Goal: Use online tool/utility: Utilize a website feature to perform a specific function

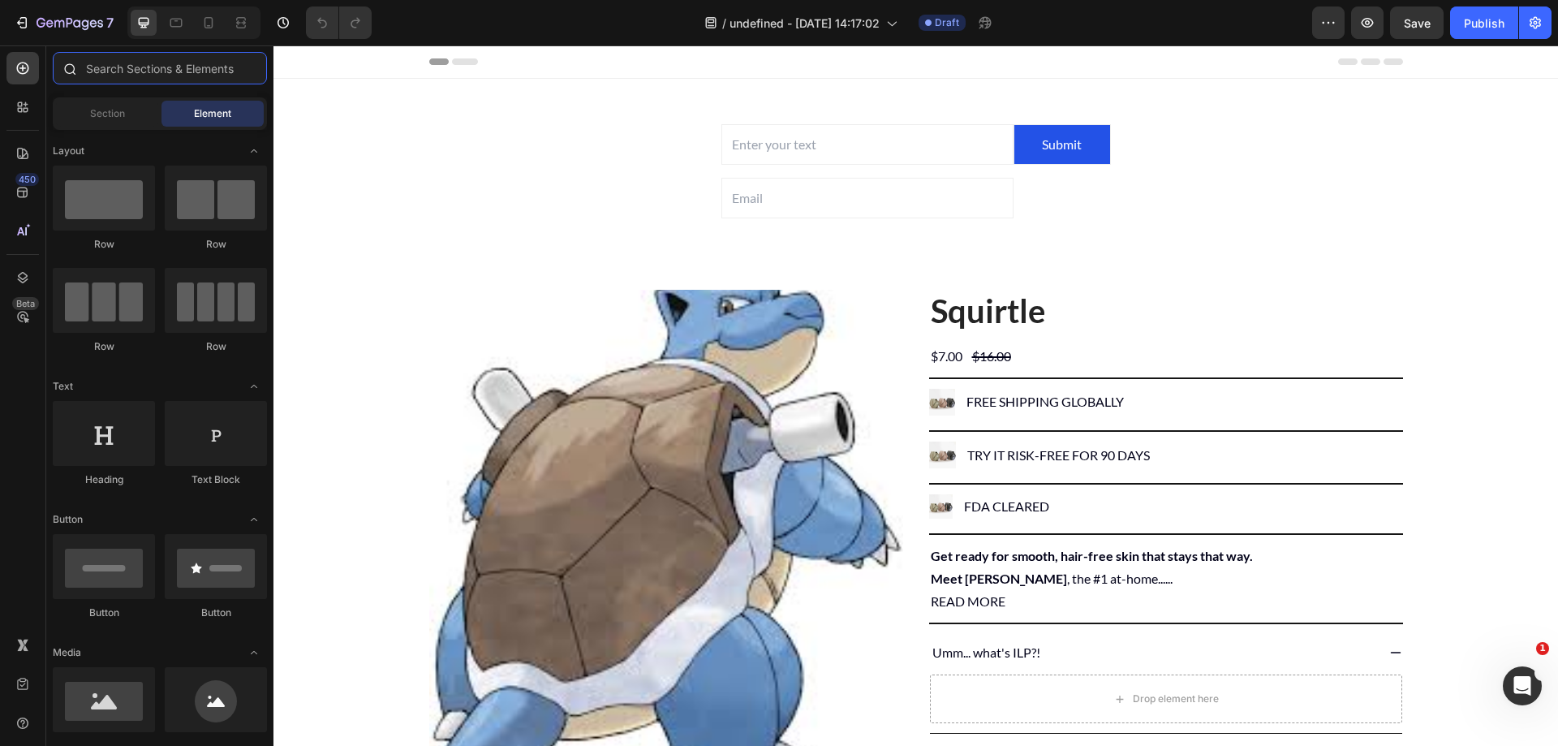
click at [245, 54] on input "text" at bounding box center [160, 68] width 214 height 32
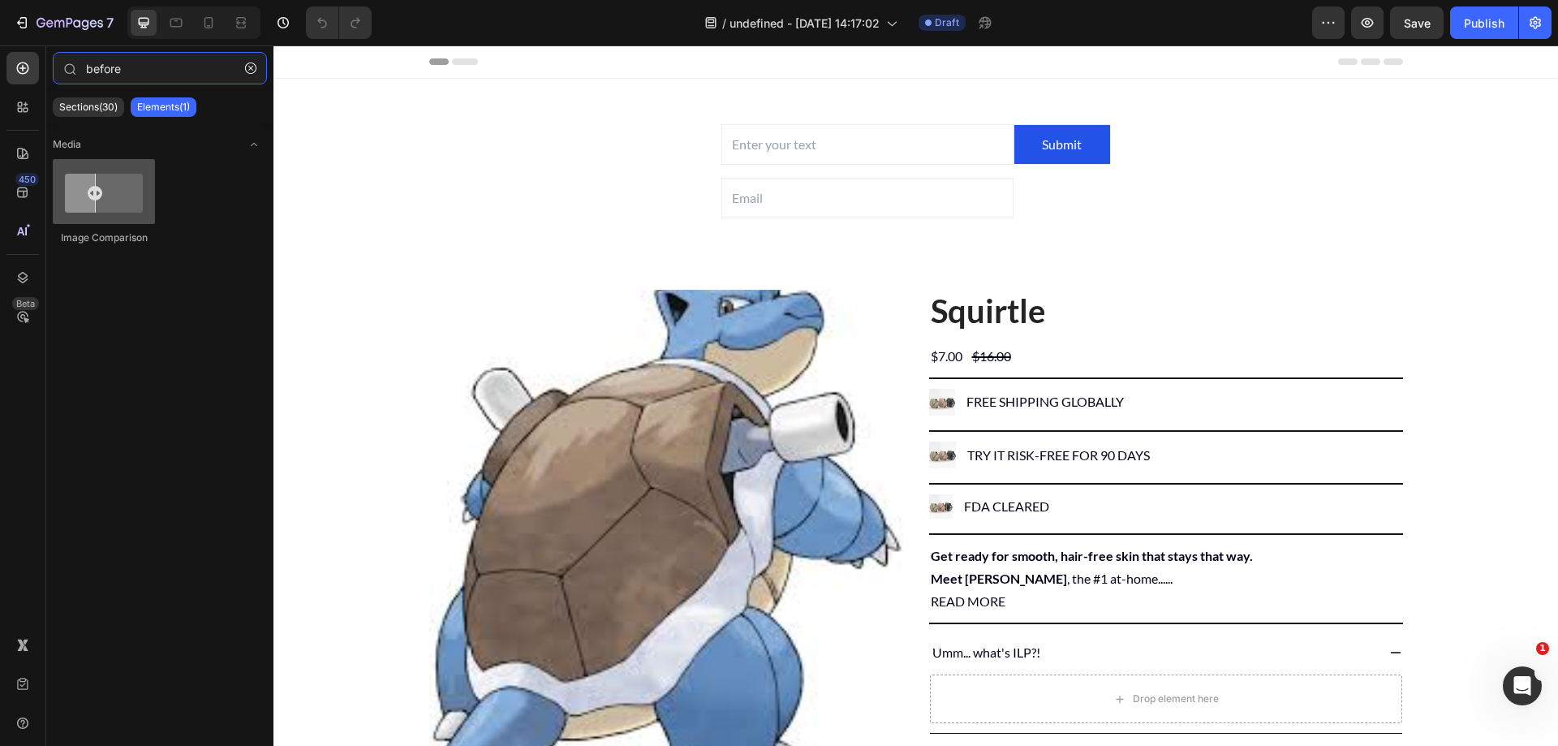
type input "before"
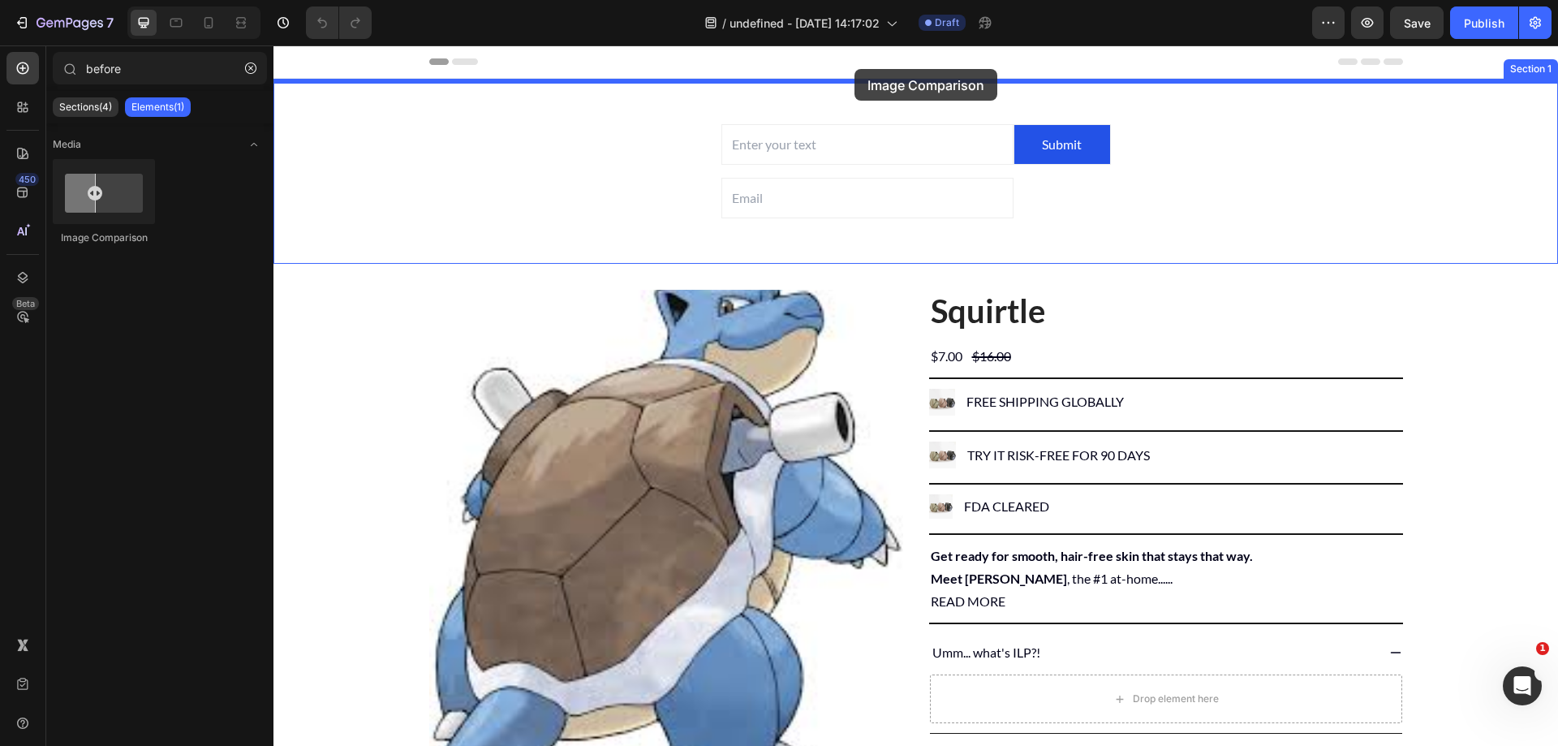
drag, startPoint x: 364, startPoint y: 235, endPoint x: 855, endPoint y: 69, distance: 517.4
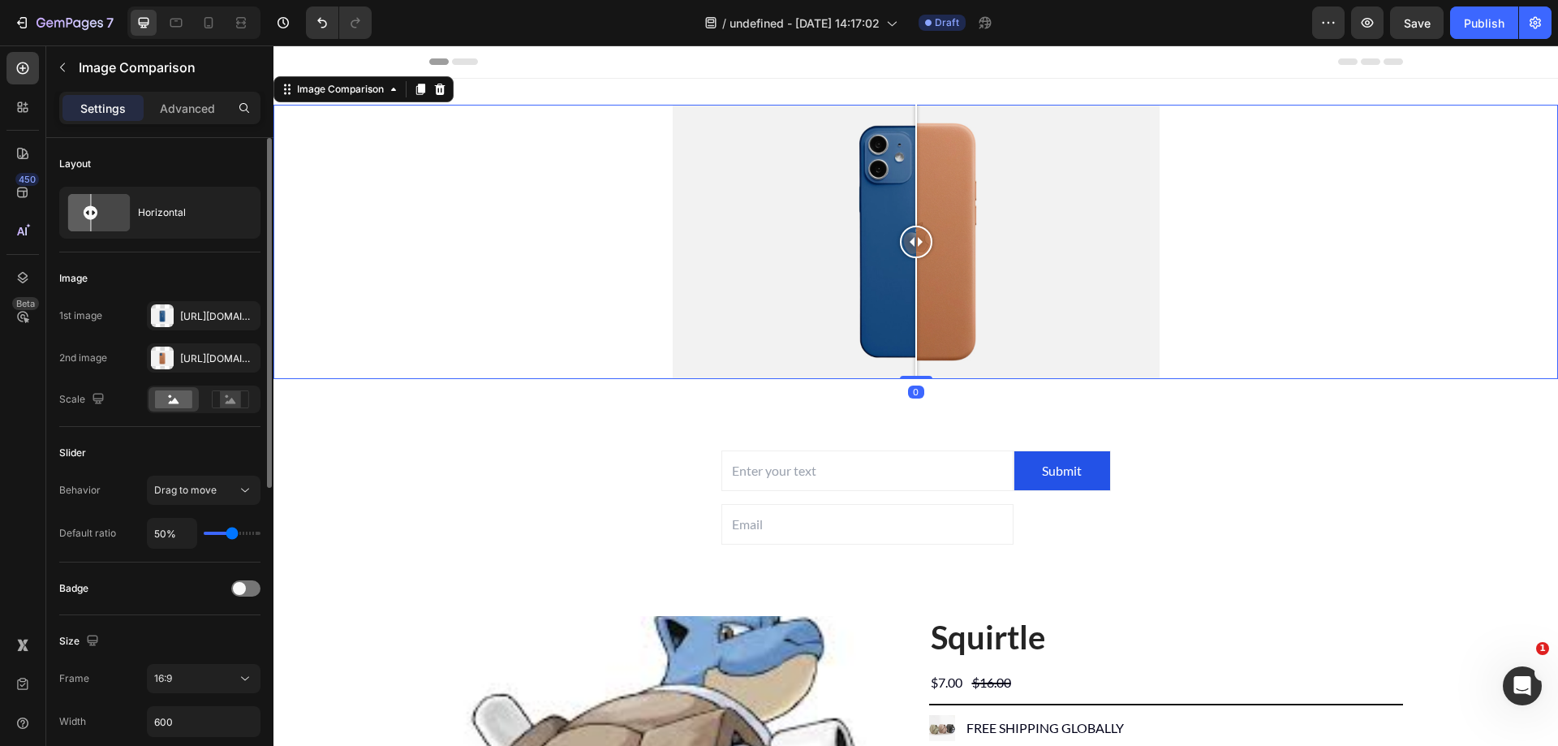
scroll to position [81, 0]
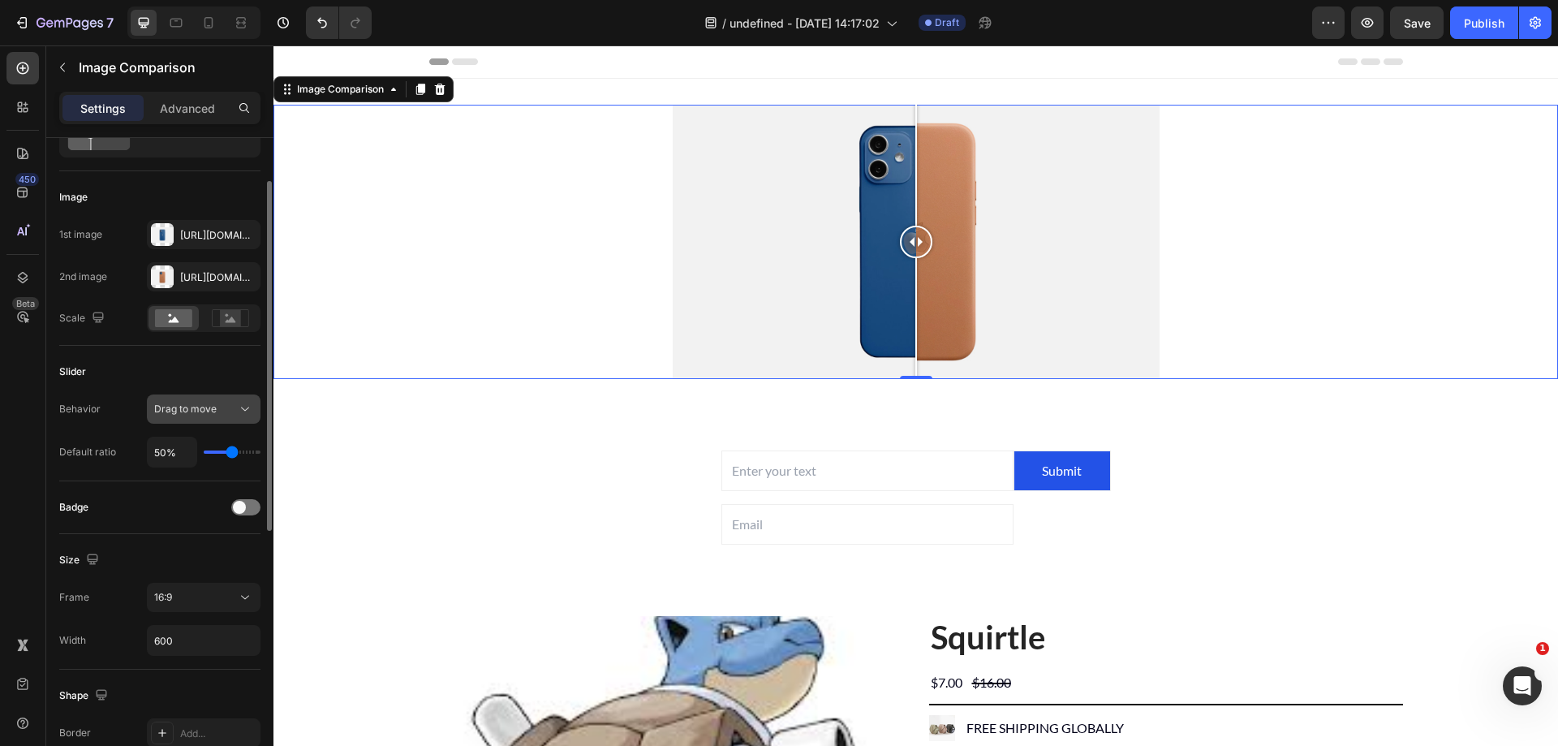
click at [248, 406] on icon at bounding box center [245, 409] width 16 height 16
click at [205, 412] on span "Drag to move" at bounding box center [185, 409] width 62 height 12
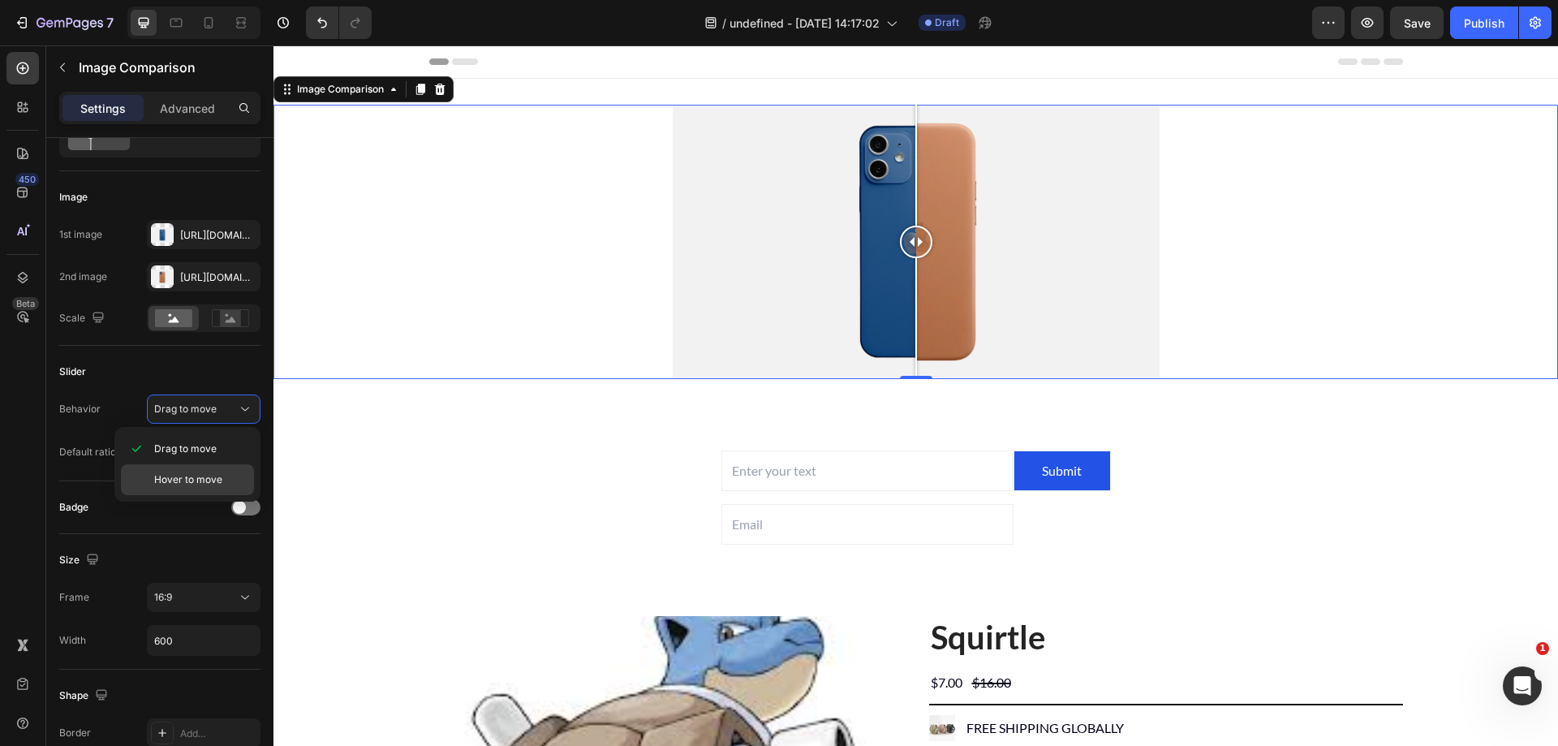
click at [205, 478] on span "Hover to move" at bounding box center [188, 479] width 68 height 15
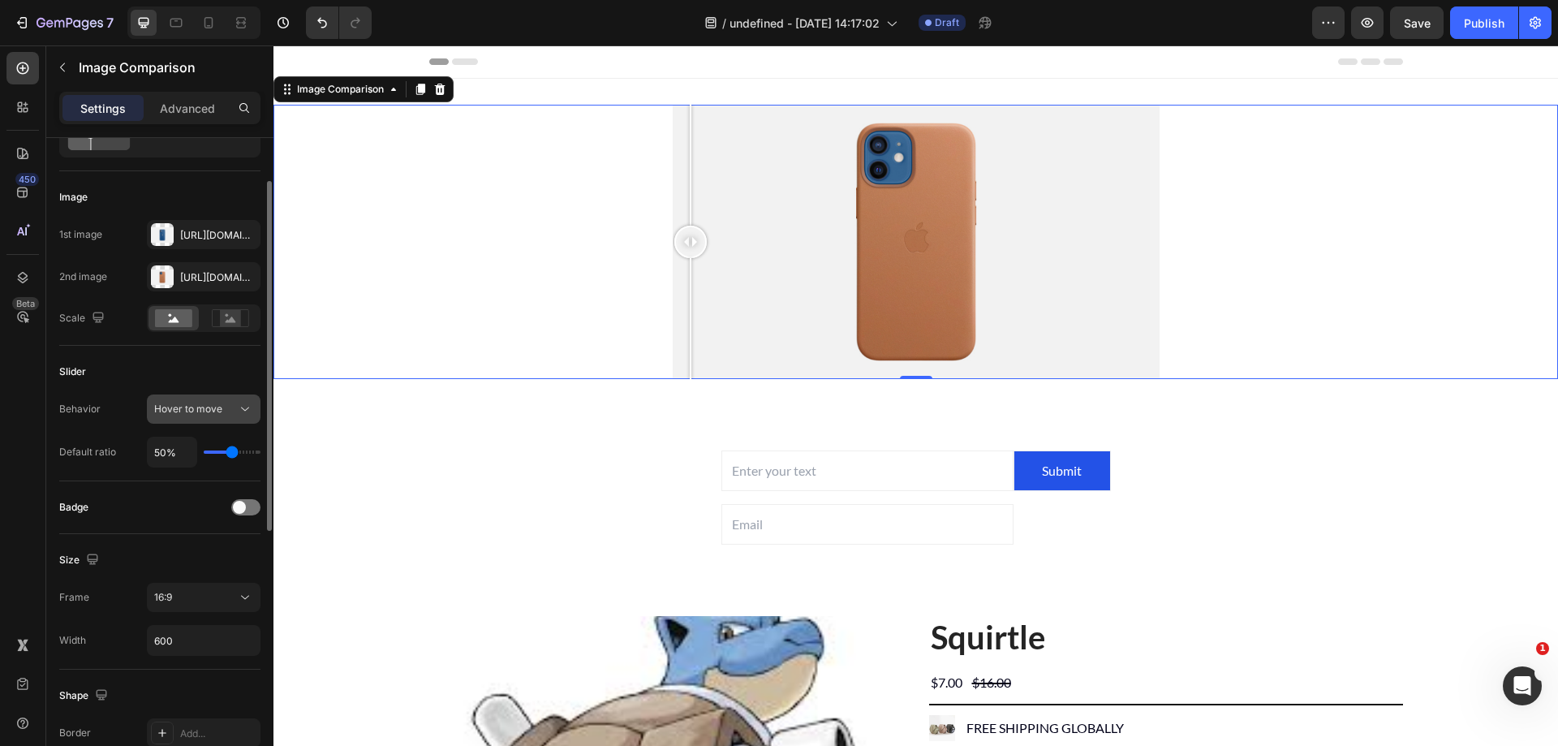
click at [200, 400] on button "Hover to move" at bounding box center [204, 408] width 114 height 29
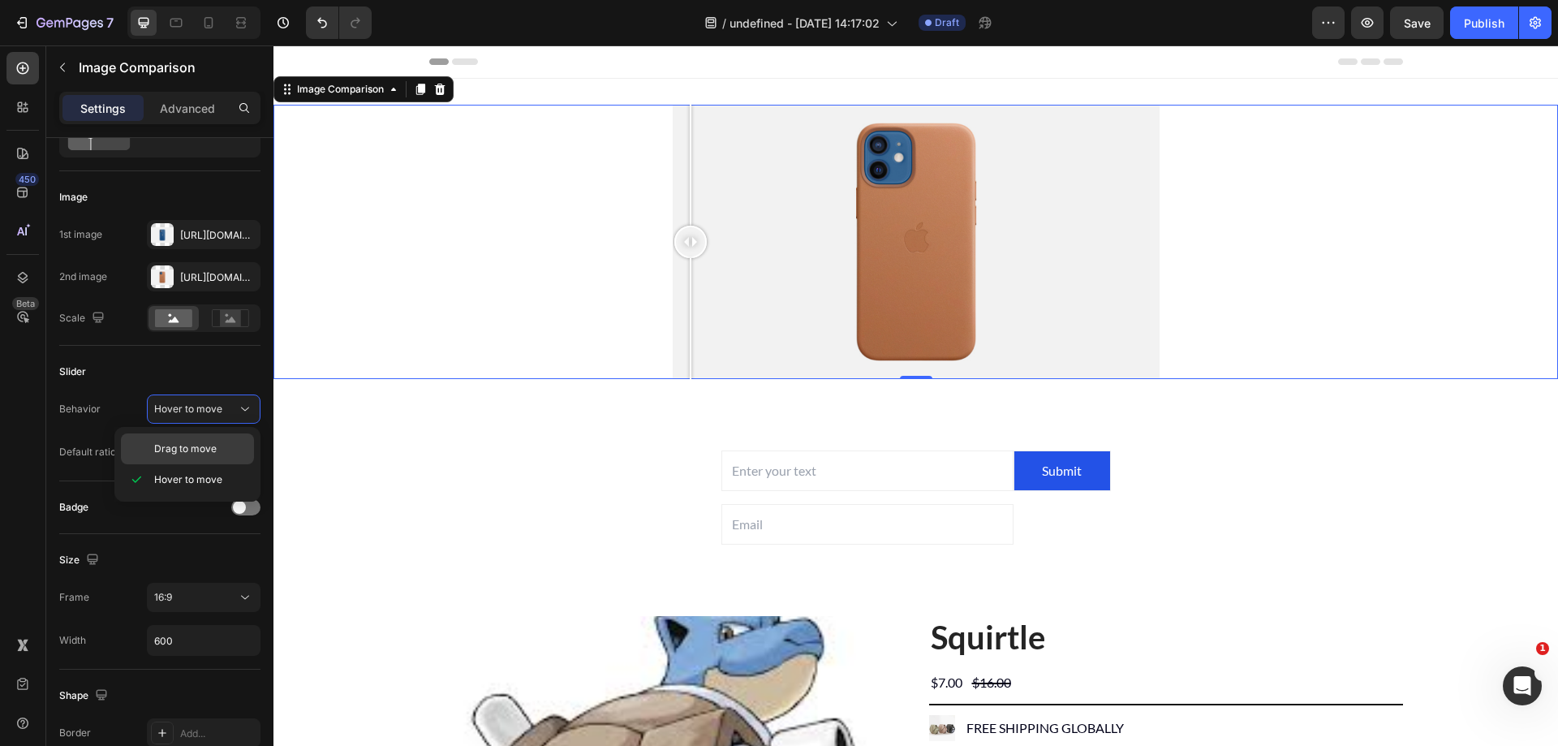
click at [203, 446] on span "Drag to move" at bounding box center [185, 449] width 62 height 15
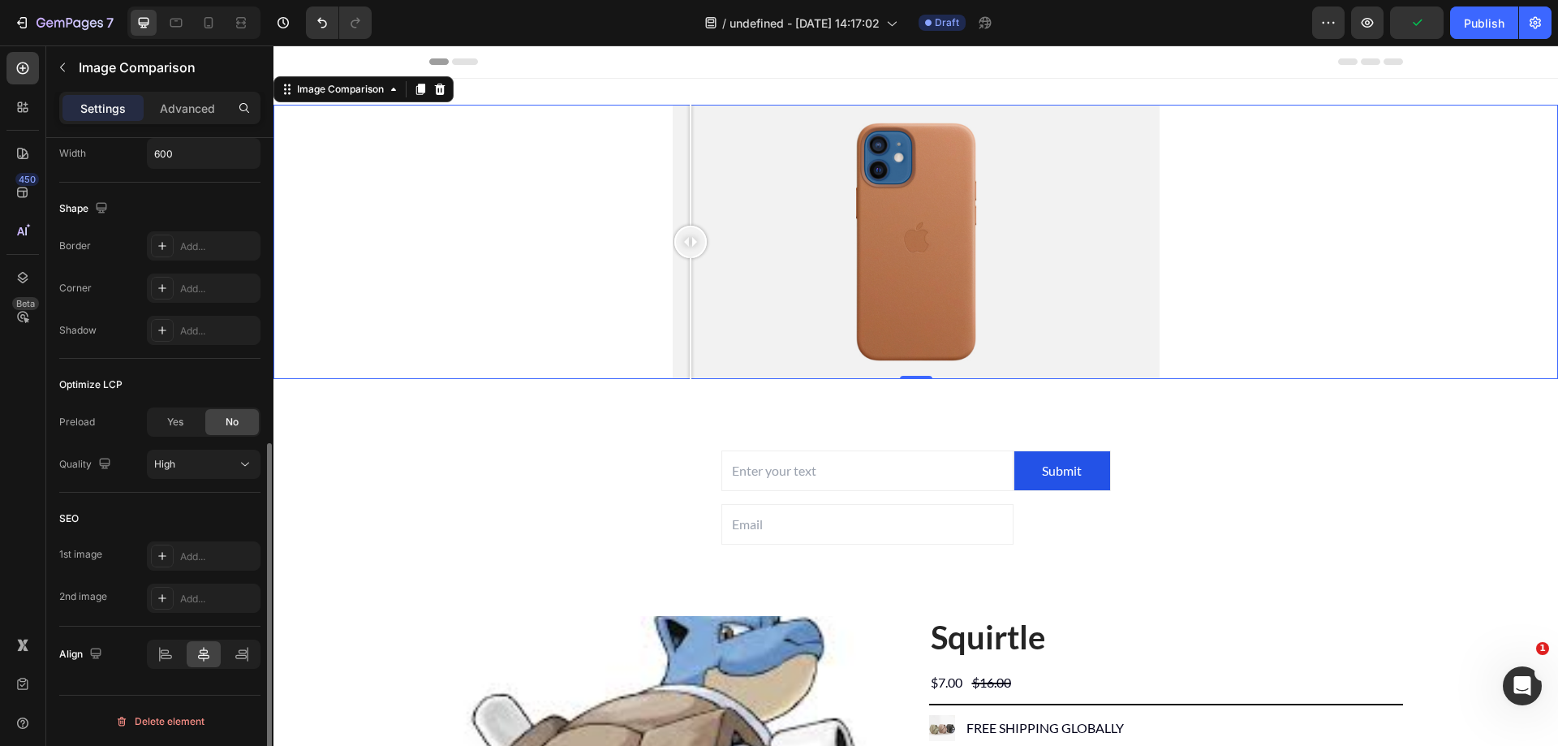
scroll to position [569, 0]
click at [196, 565] on div "Add..." at bounding box center [204, 555] width 114 height 29
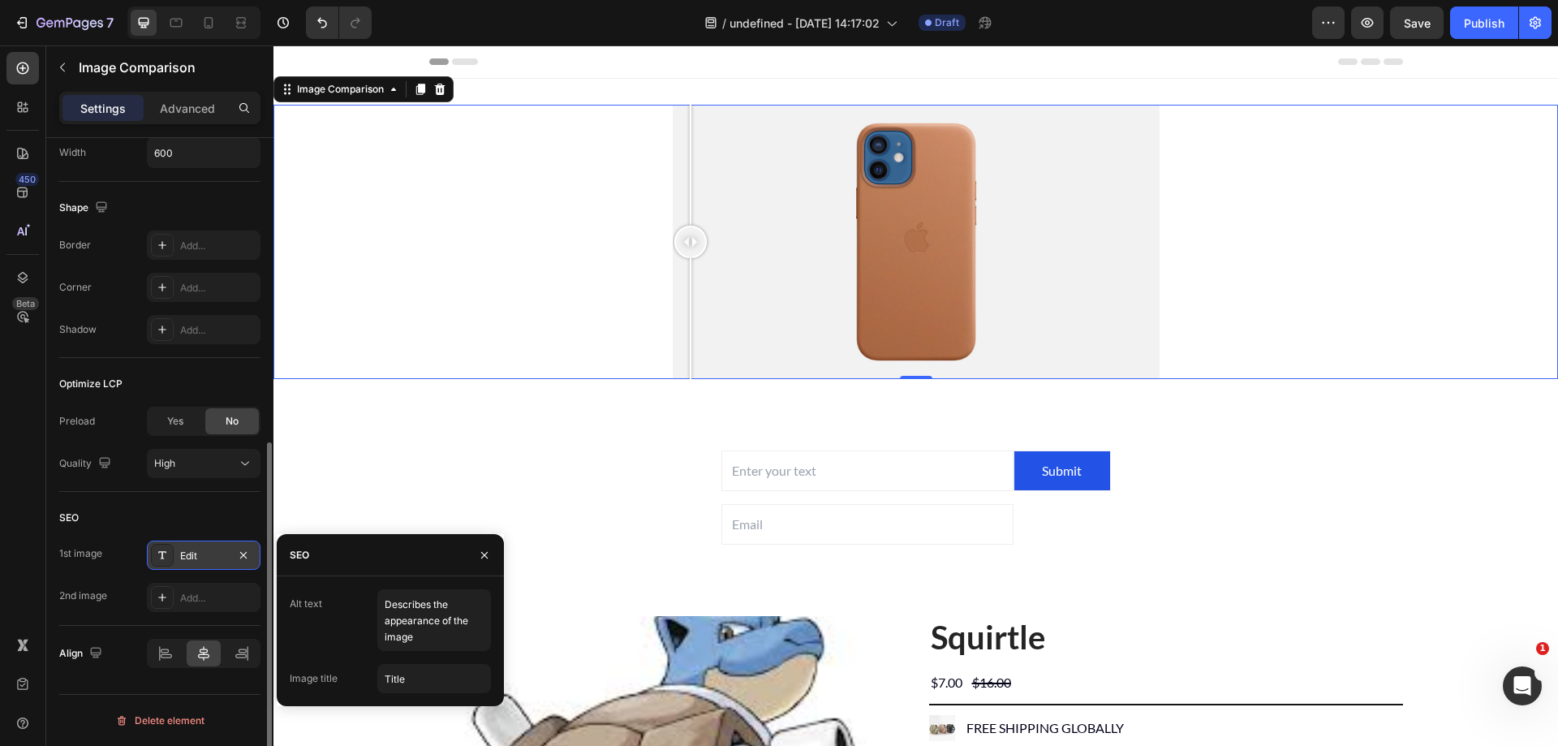
click at [189, 563] on div "Edit" at bounding box center [204, 555] width 114 height 29
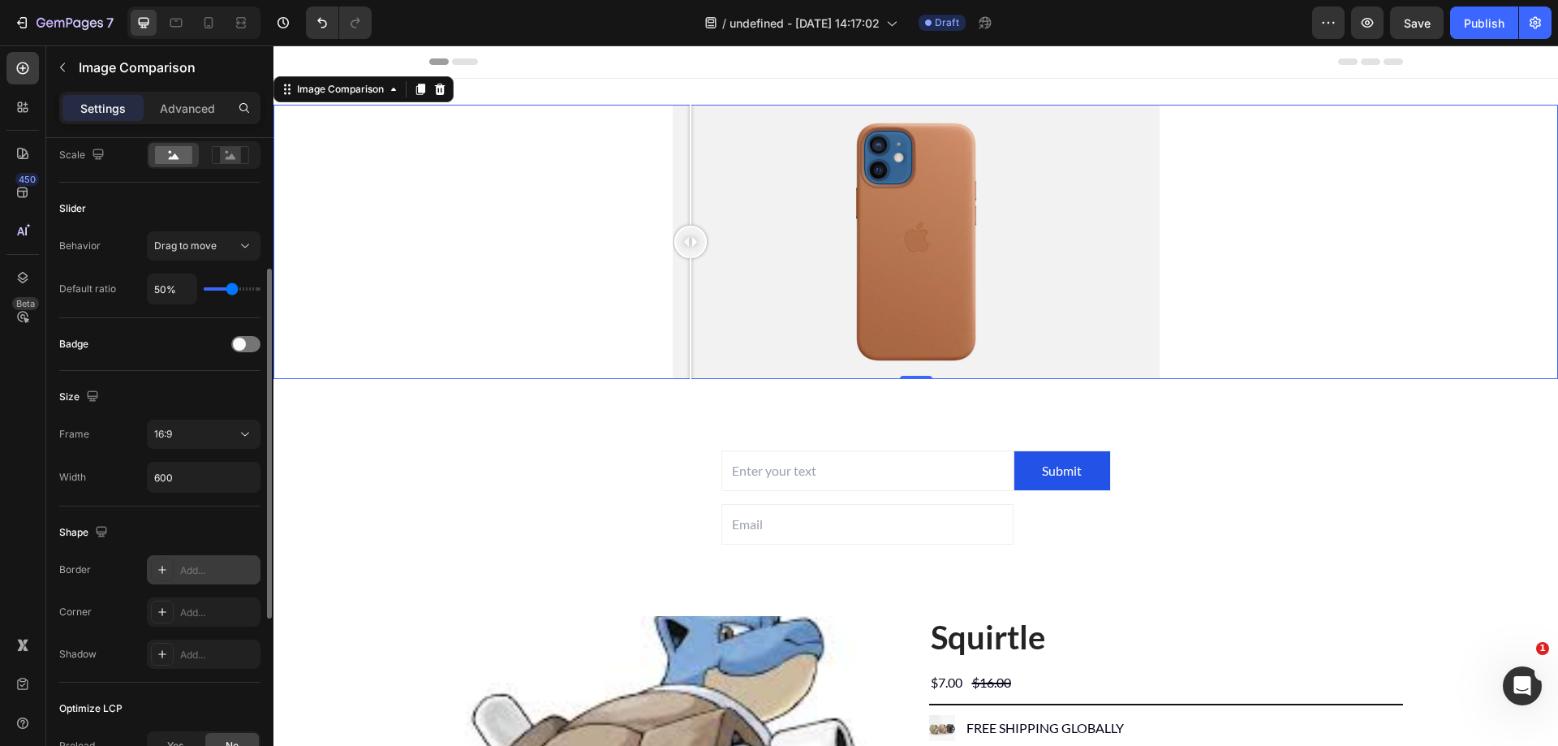
scroll to position [0, 0]
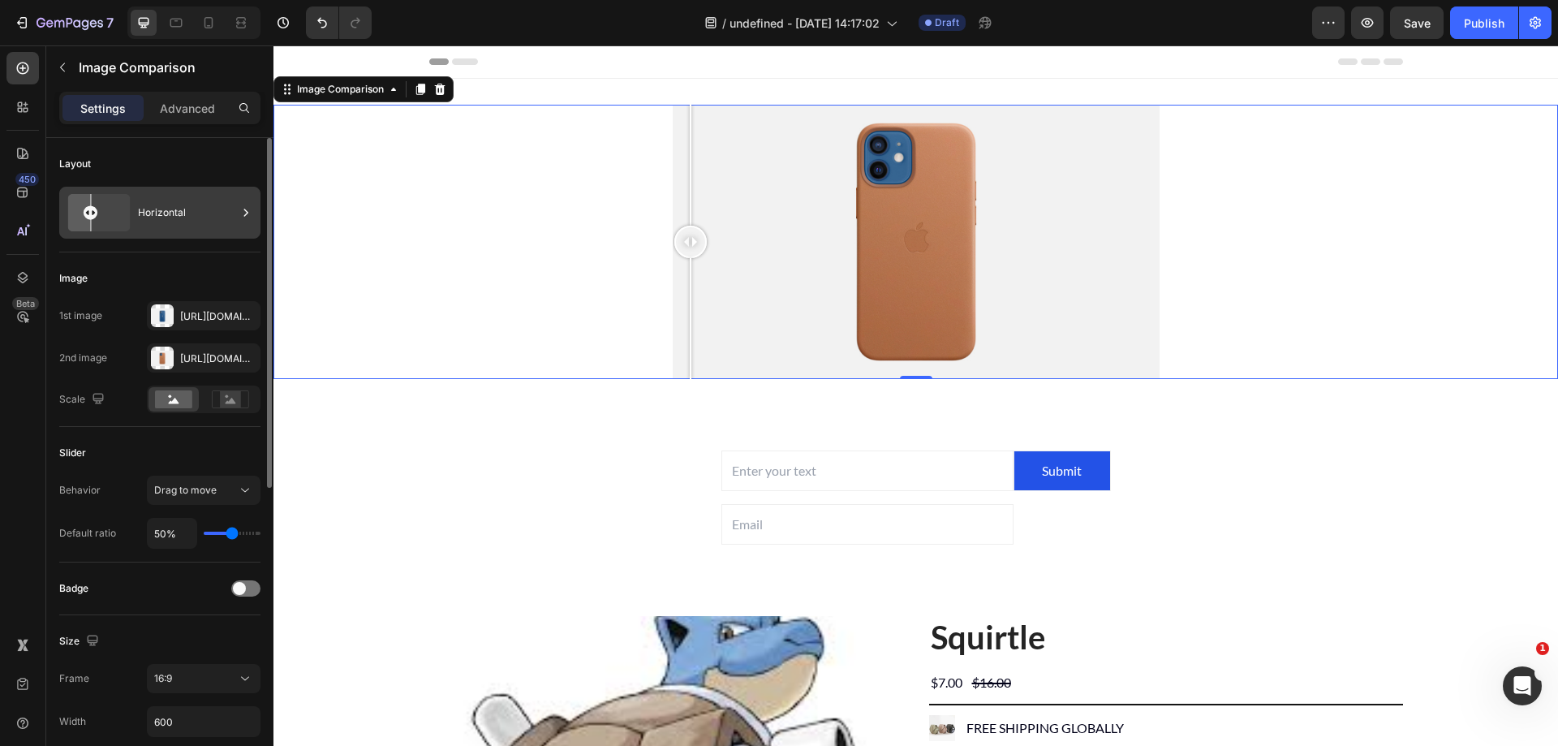
click at [184, 224] on div "Horizontal" at bounding box center [187, 212] width 99 height 37
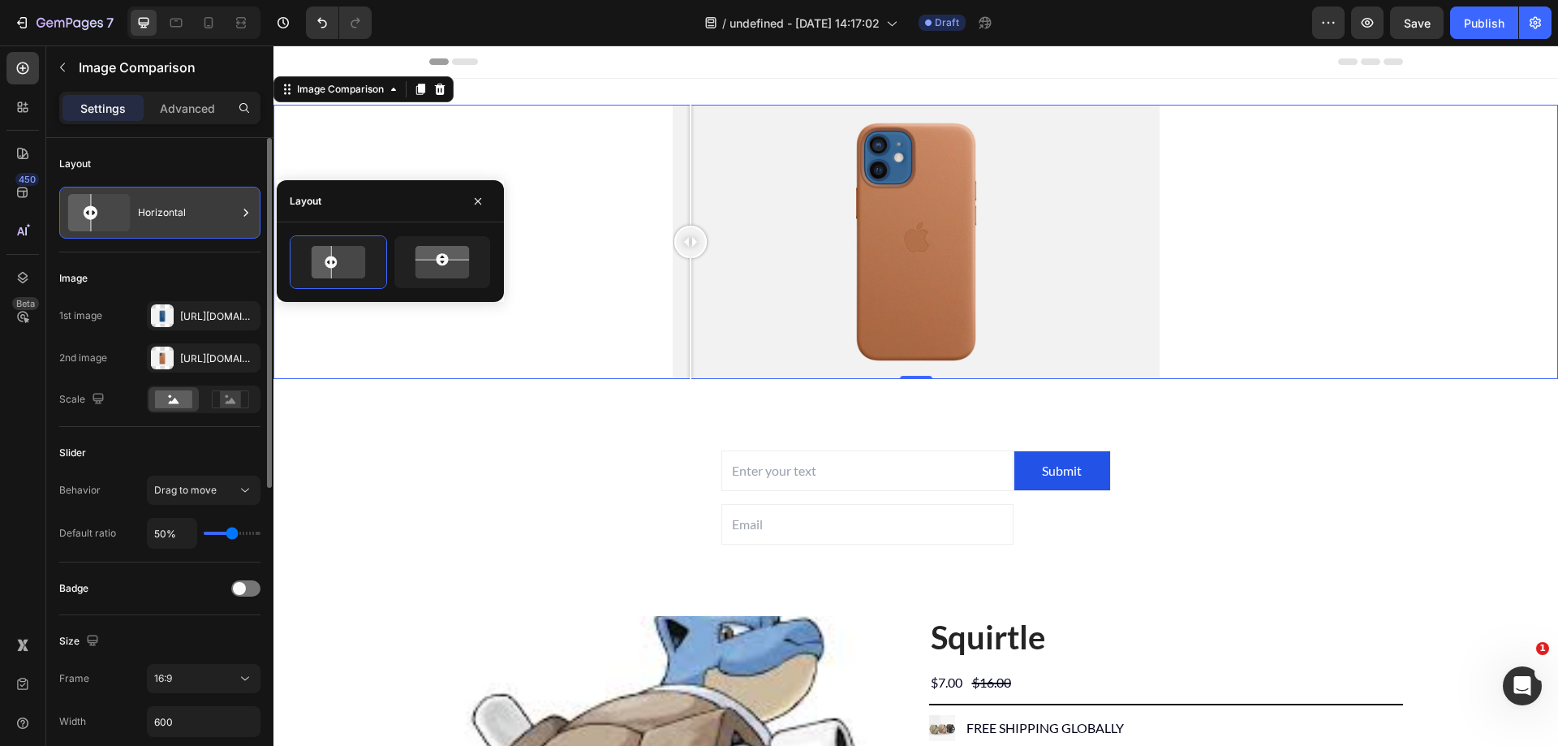
click at [184, 224] on div "Horizontal" at bounding box center [187, 212] width 99 height 37
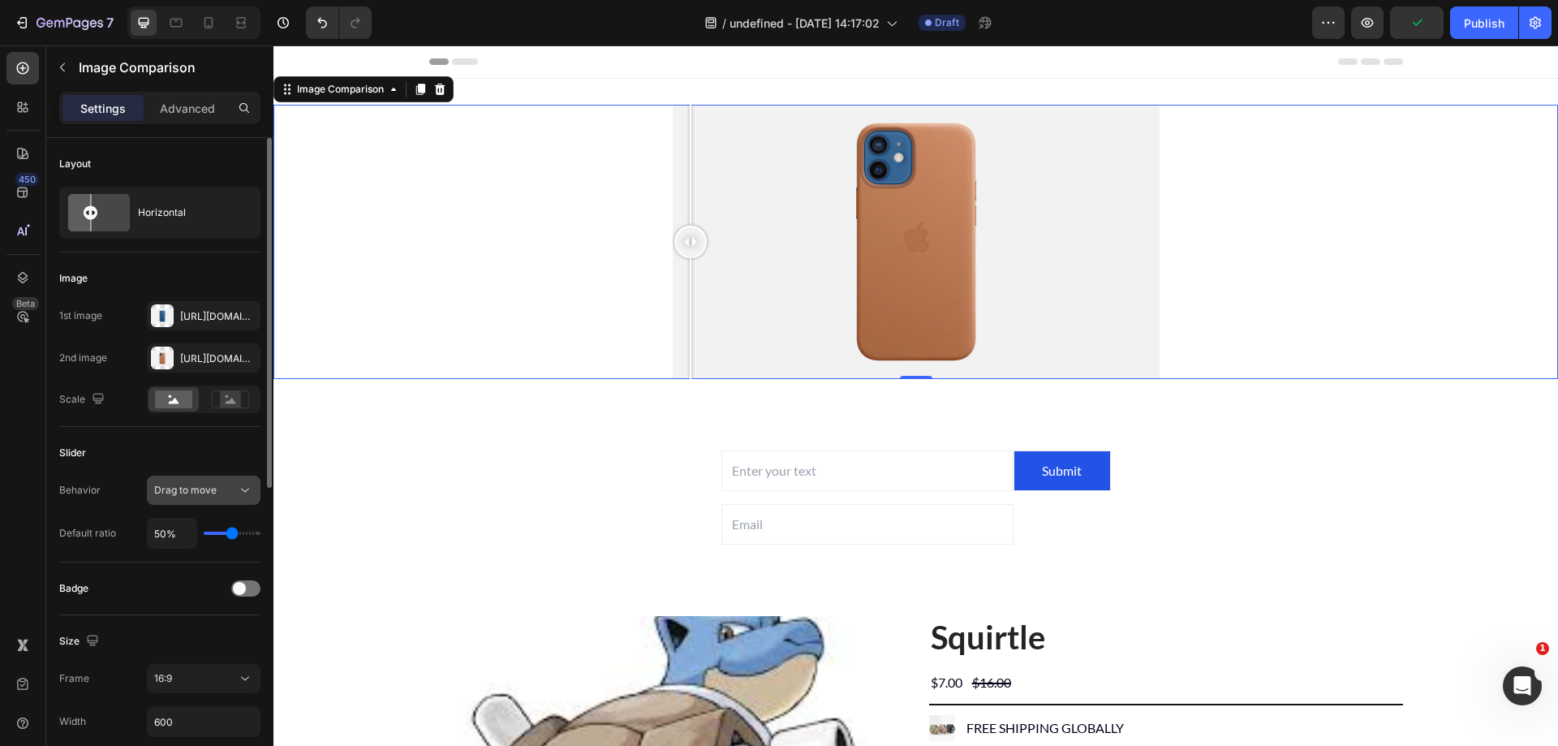
click at [213, 491] on span "Drag to move" at bounding box center [185, 490] width 62 height 12
